Goal: Participate in discussion: Engage in conversation with other users on a specific topic

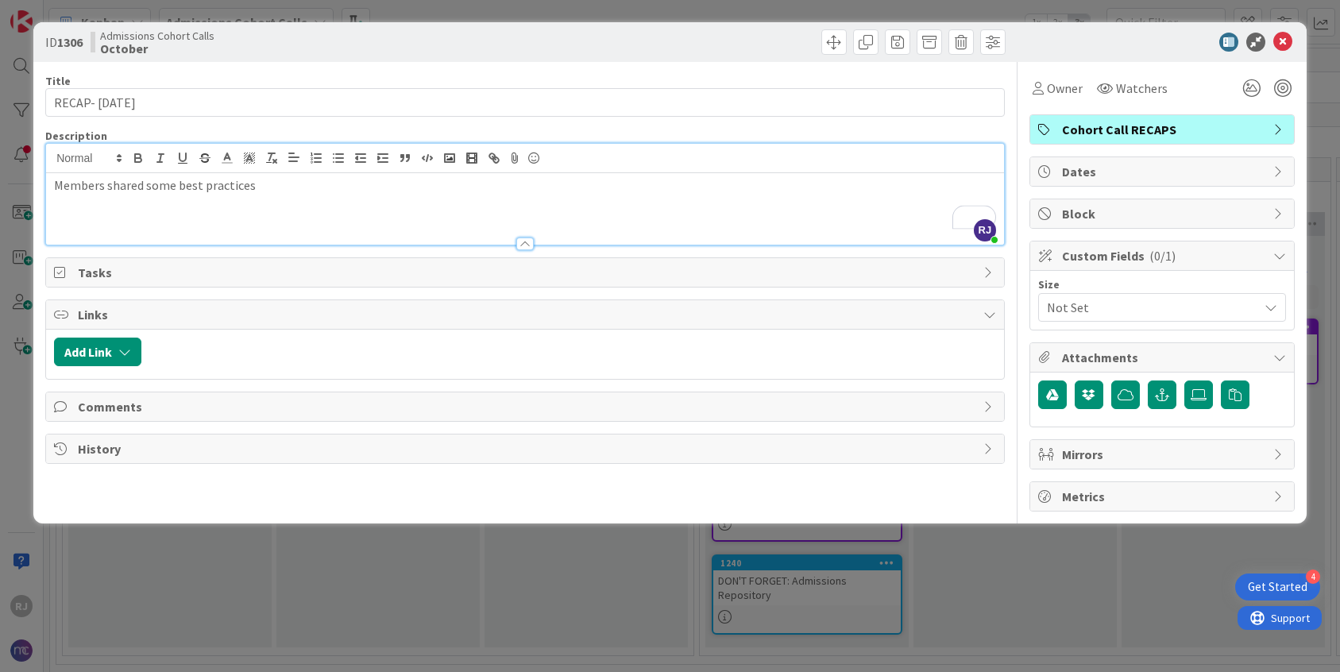
click at [194, 187] on p "Members shared some best practices" at bounding box center [525, 185] width 942 height 18
click at [137, 156] on icon "button" at bounding box center [138, 158] width 14 height 14
click at [263, 187] on p "Members shared some best practices" at bounding box center [525, 185] width 942 height 18
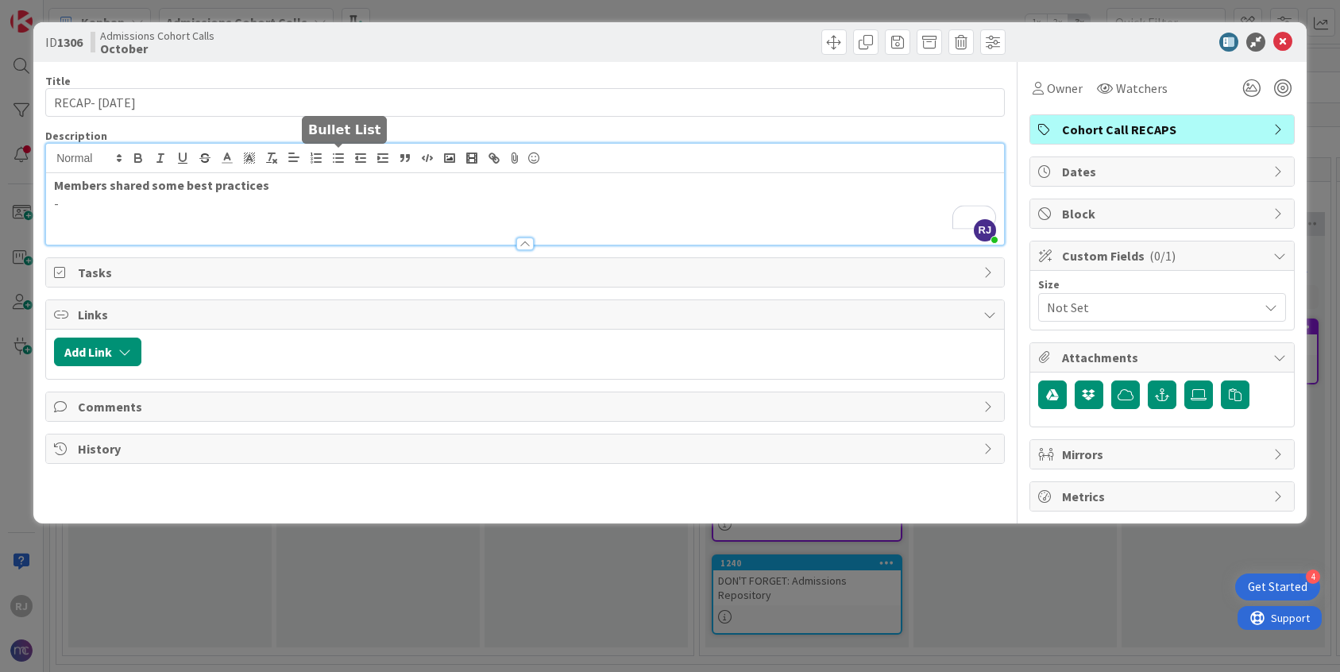
click at [335, 154] on icon "button" at bounding box center [338, 158] width 14 height 14
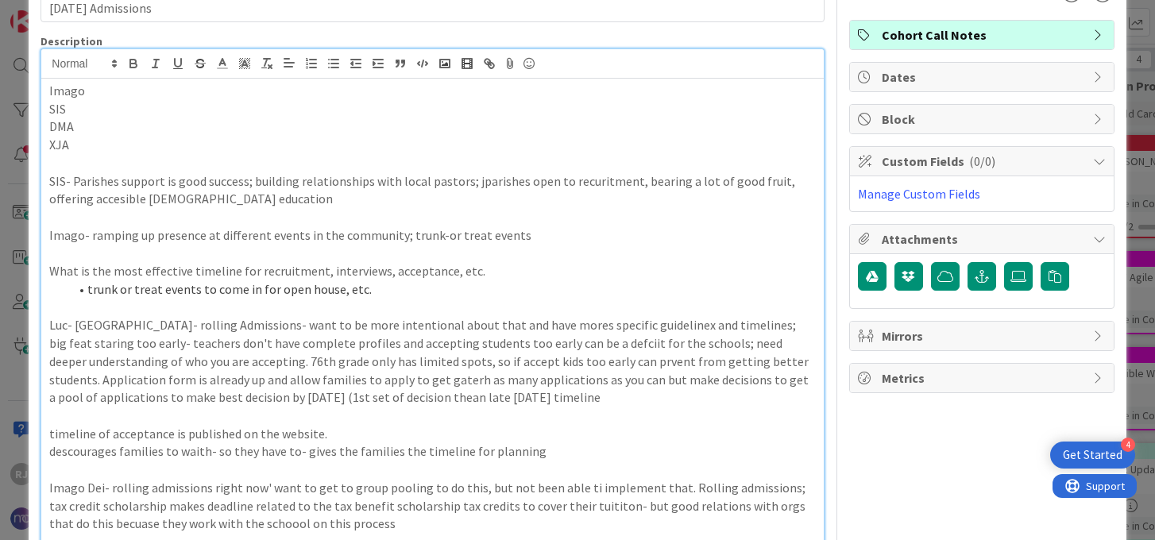
scroll to position [101, 0]
